Goal: Information Seeking & Learning: Check status

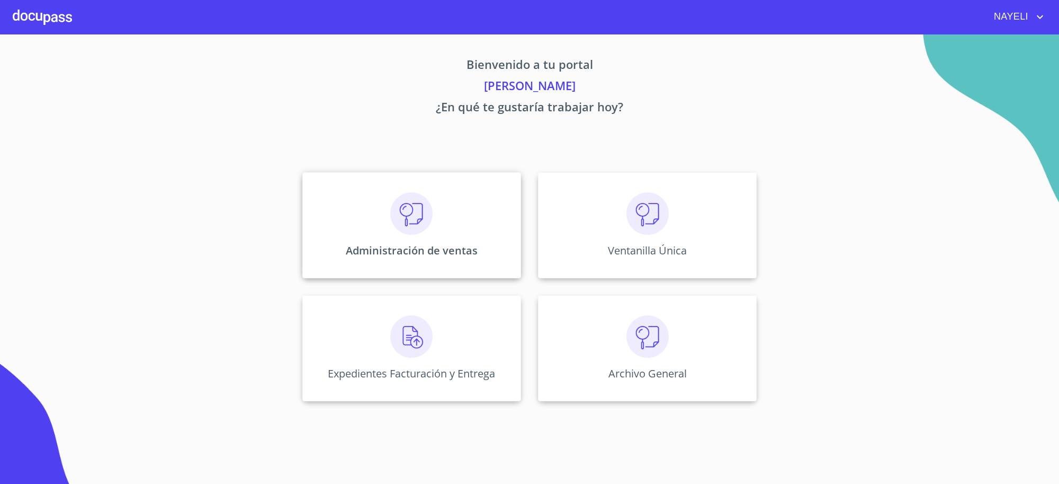
click at [389, 255] on p "Administración de ventas" at bounding box center [412, 250] width 132 height 14
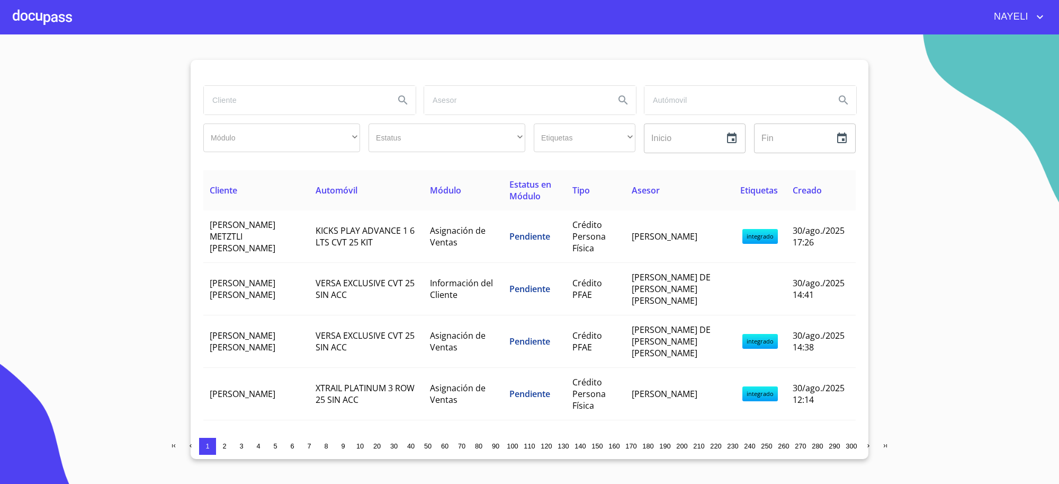
click at [335, 99] on input "search" at bounding box center [295, 100] width 182 height 29
type input "[PERSON_NAME]"
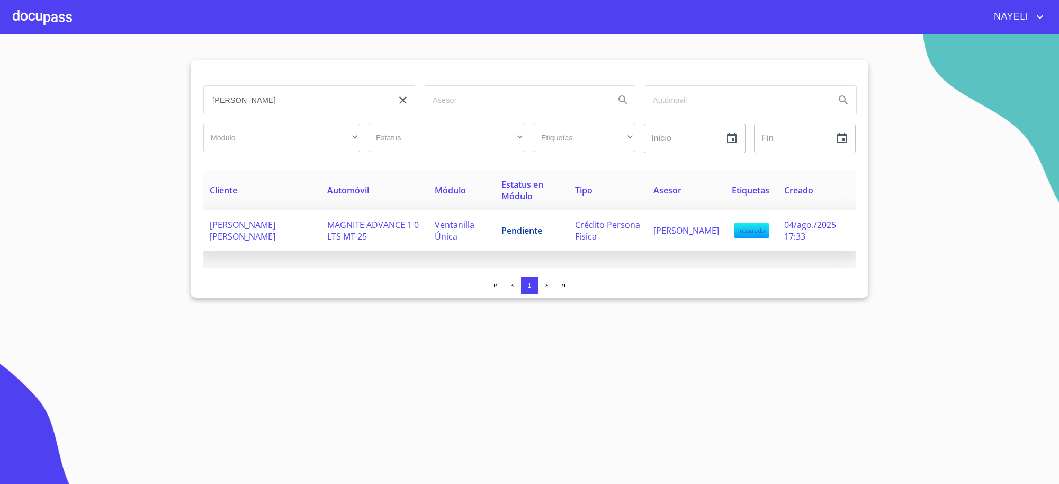
click at [533, 226] on td "Pendiente" at bounding box center [532, 230] width 74 height 41
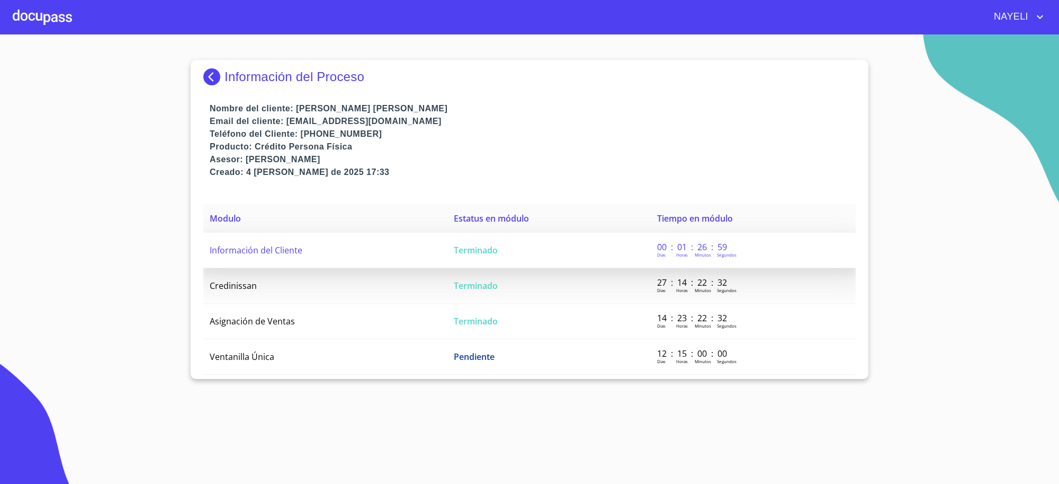
click at [539, 250] on td "Terminado" at bounding box center [549, 250] width 203 height 35
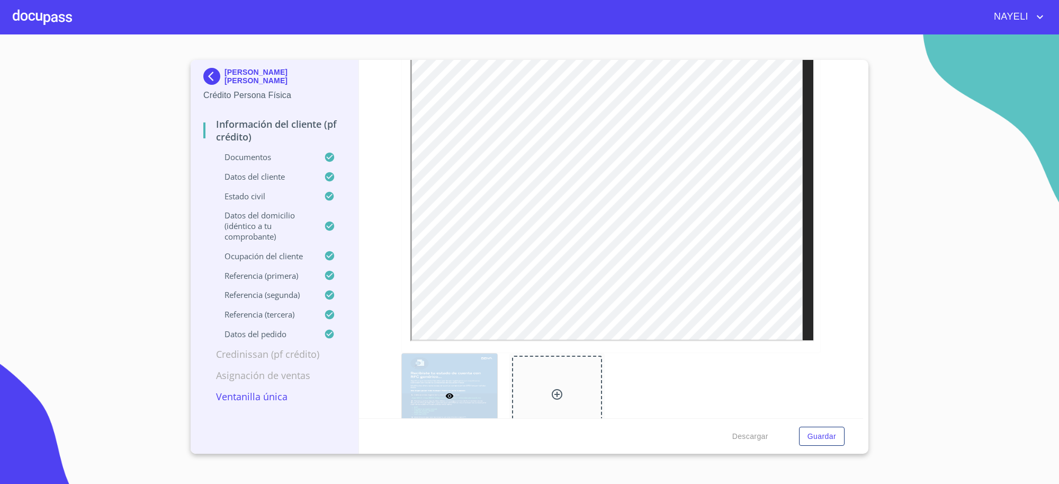
scroll to position [662, 0]
click at [766, 342] on div at bounding box center [611, 201] width 419 height 305
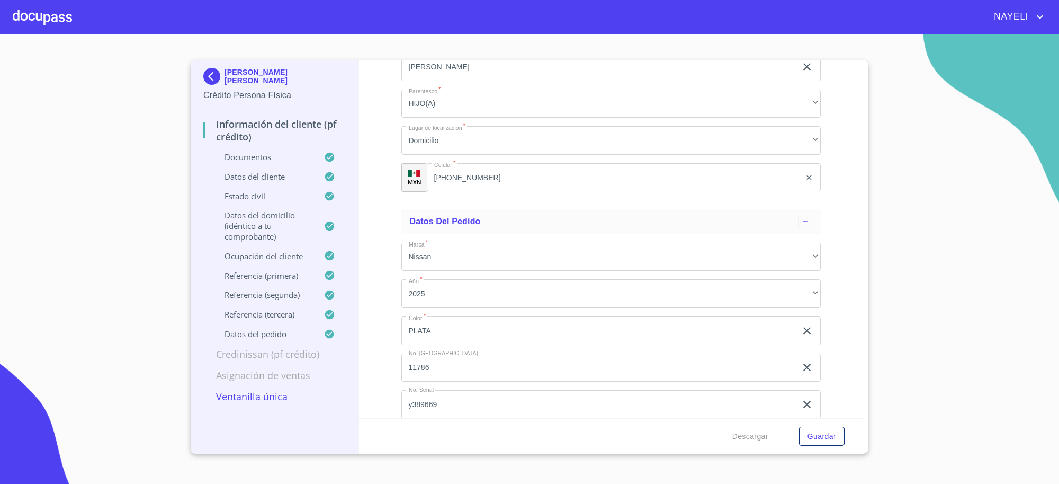
scroll to position [6454, 0]
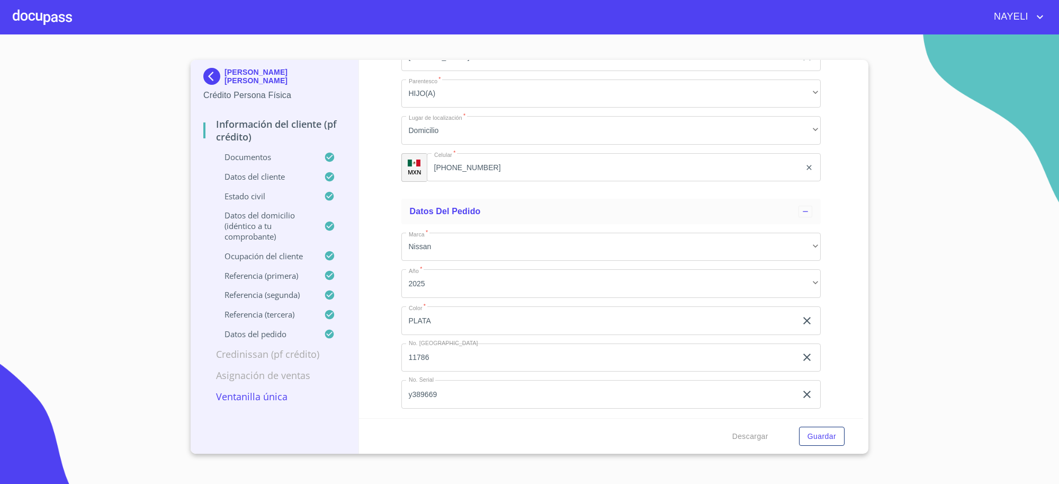
click at [219, 85] on div "[PERSON_NAME] [PERSON_NAME]" at bounding box center [274, 78] width 142 height 21
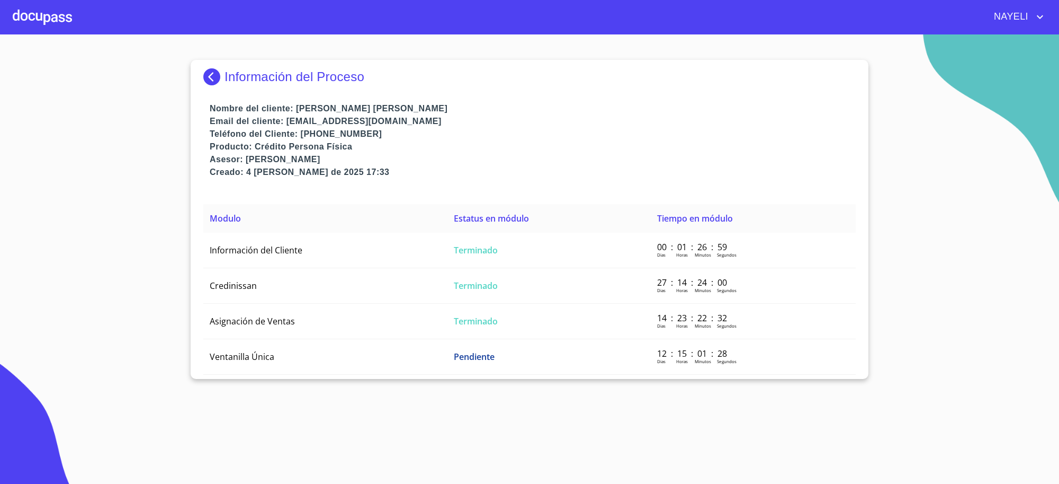
click at [321, 65] on div "Información del Proceso" at bounding box center [529, 81] width 653 height 42
click at [239, 77] on p "Información del Proceso" at bounding box center [295, 76] width 140 height 15
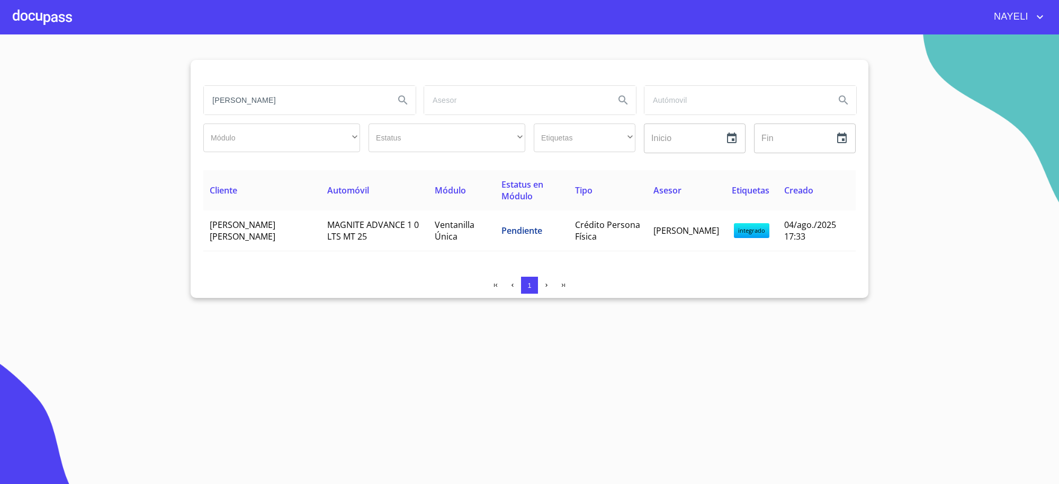
click at [273, 104] on input "[PERSON_NAME]" at bounding box center [295, 100] width 182 height 29
type input "[PERSON_NAME]"
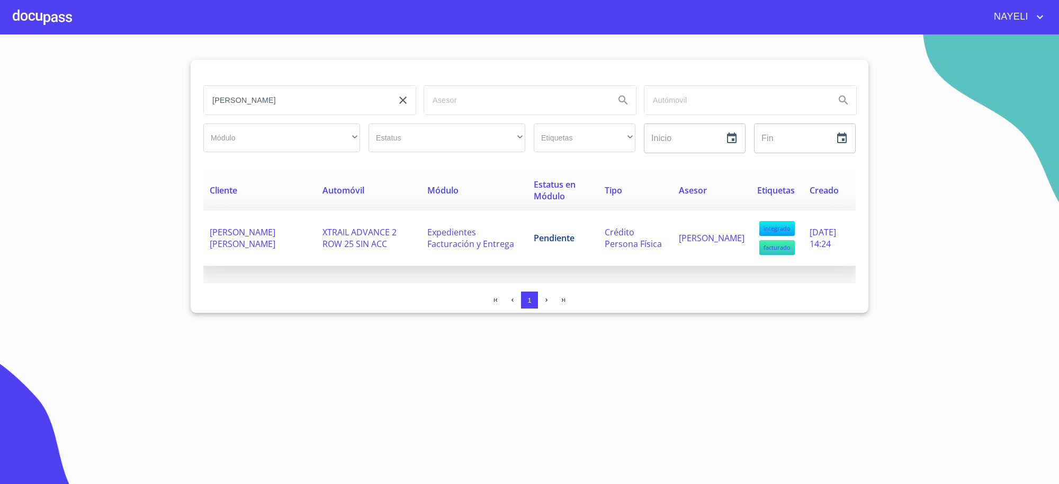
click at [424, 253] on td "Expedientes Facturación y Entrega" at bounding box center [474, 238] width 106 height 56
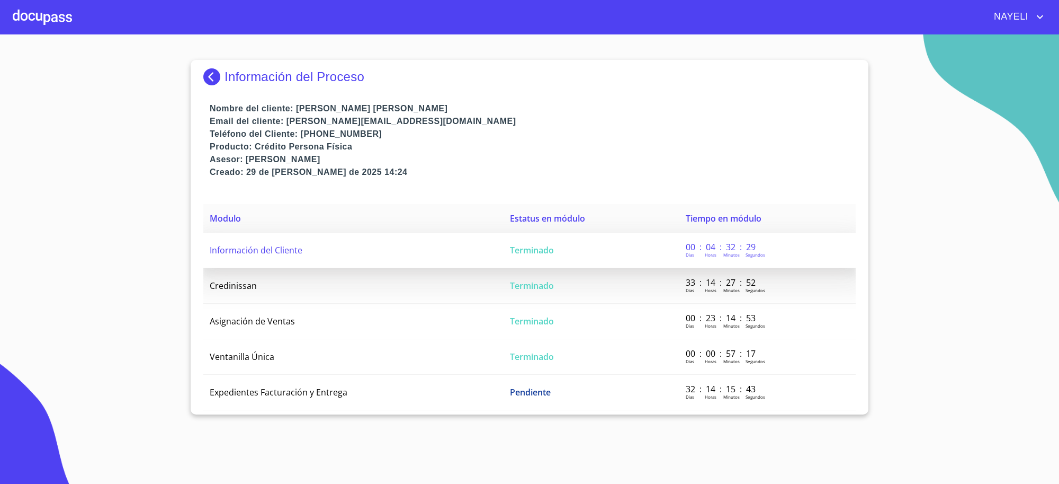
click at [430, 253] on td "Información del Cliente" at bounding box center [353, 250] width 300 height 35
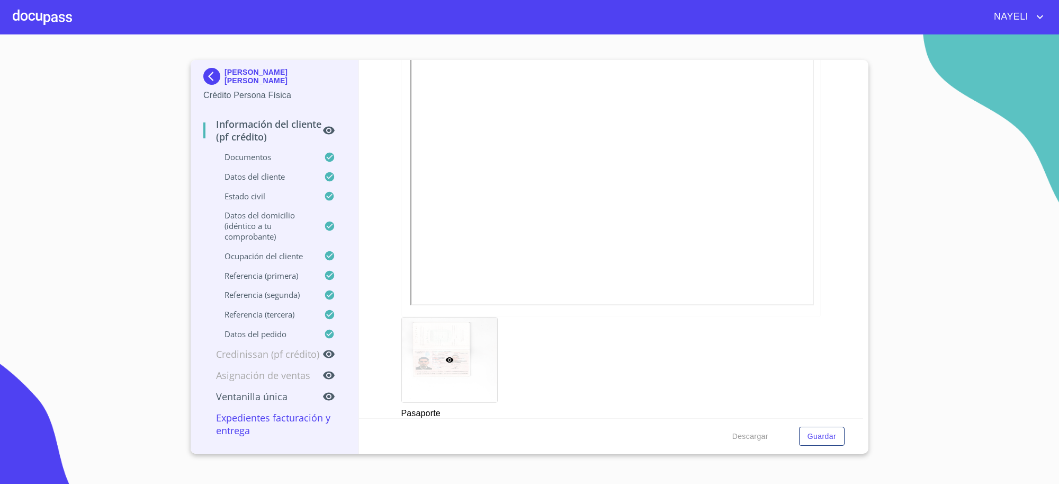
scroll to position [337, 0]
click at [221, 77] on img at bounding box center [213, 76] width 21 height 17
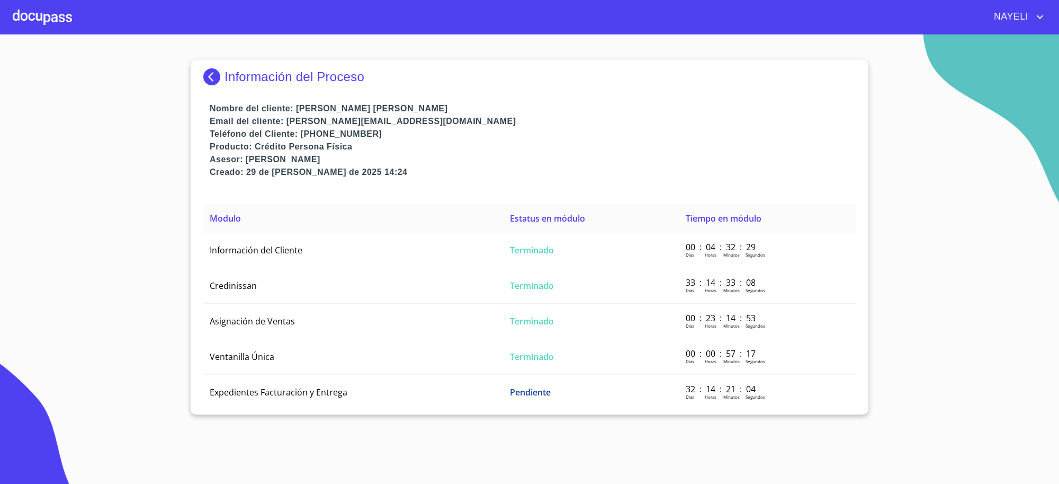
click at [221, 77] on img at bounding box center [213, 76] width 21 height 17
